Goal: Transaction & Acquisition: Subscribe to service/newsletter

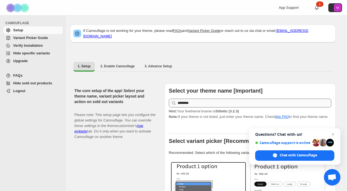
scroll to position [55, 0]
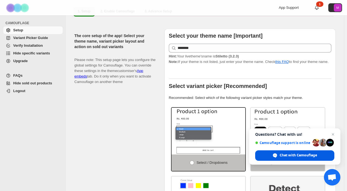
click at [283, 156] on span "Chat with Camouflage" at bounding box center [298, 155] width 37 height 5
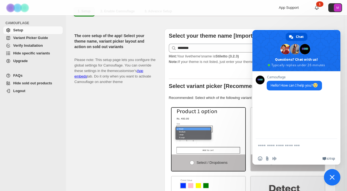
click at [270, 146] on textarea "Compose your message..." at bounding box center [291, 146] width 66 height 14
type textarea "**********"
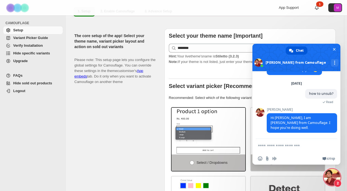
scroll to position [37, 0]
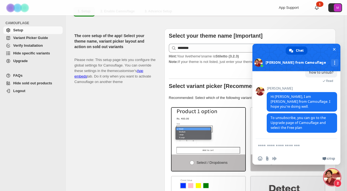
click at [21, 61] on span "Upgrade" at bounding box center [20, 61] width 15 height 4
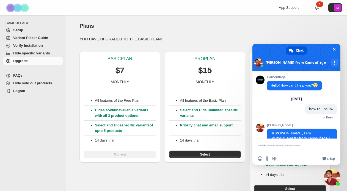
scroll to position [37, 0]
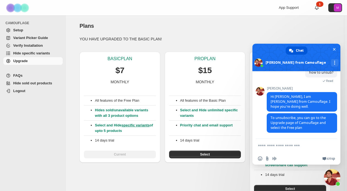
click at [212, 33] on div "Plans. This page is ready Plans" at bounding box center [204, 25] width 251 height 21
click at [337, 46] on span "Close chat" at bounding box center [334, 49] width 6 height 6
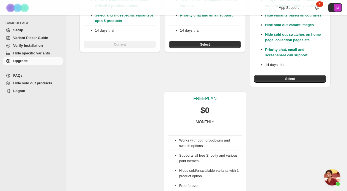
scroll to position [127, 0]
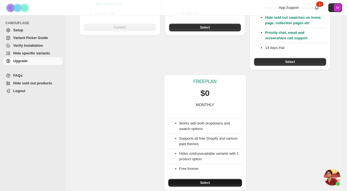
click at [195, 182] on button "Select" at bounding box center [205, 183] width 74 height 8
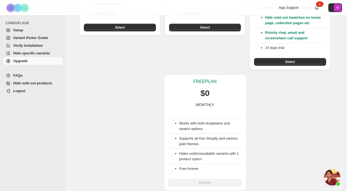
scroll to position [37, 0]
click at [336, 177] on span "Open chat" at bounding box center [332, 177] width 17 height 17
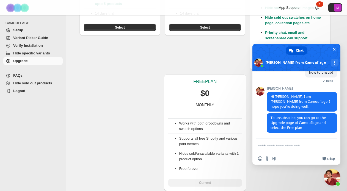
click at [275, 147] on textarea "Compose your message..." at bounding box center [291, 146] width 66 height 14
type textarea "**********"
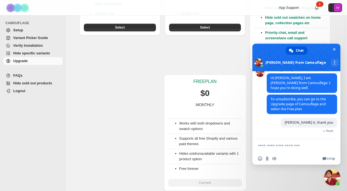
scroll to position [69, 0]
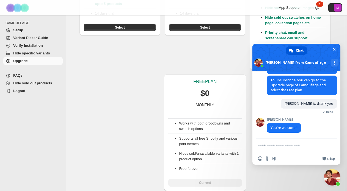
click at [211, 60] on div "BASIC PLAN $7 MONTHLY All features of the Free Plan Hides sold/unavailable vari…" at bounding box center [202, 55] width 255 height 271
click at [334, 50] on span "Close chat" at bounding box center [334, 50] width 3 height 4
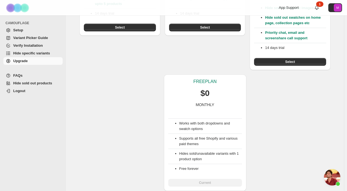
click at [331, 174] on span "Open chat" at bounding box center [332, 177] width 17 height 17
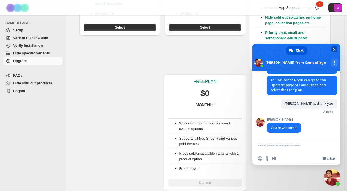
click at [335, 48] on span "Close chat" at bounding box center [334, 50] width 3 height 4
